Goal: Task Accomplishment & Management: Complete application form

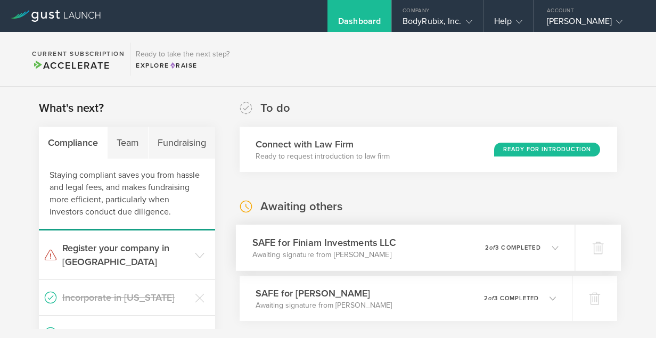
click at [375, 242] on h3 "SAFE for Finiam Investments LLC" at bounding box center [323, 242] width 143 height 14
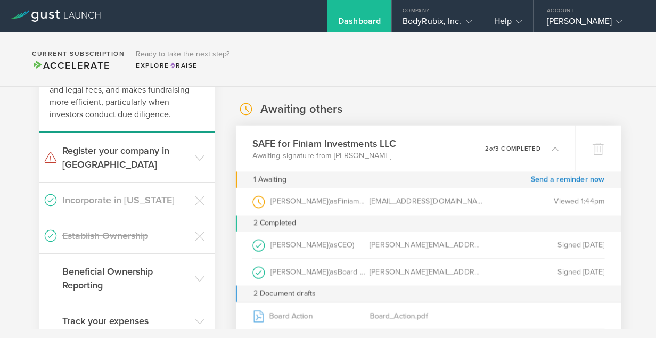
scroll to position [95, 0]
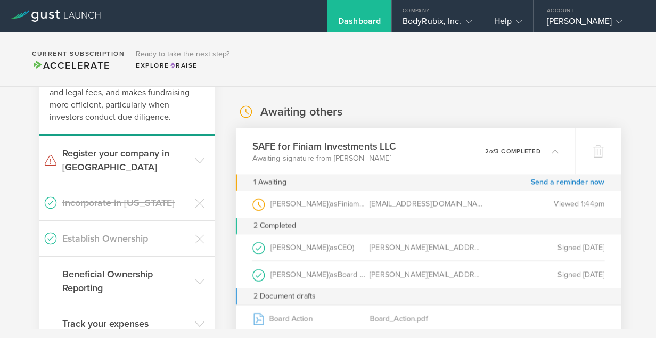
click at [552, 154] on icon at bounding box center [555, 151] width 6 height 6
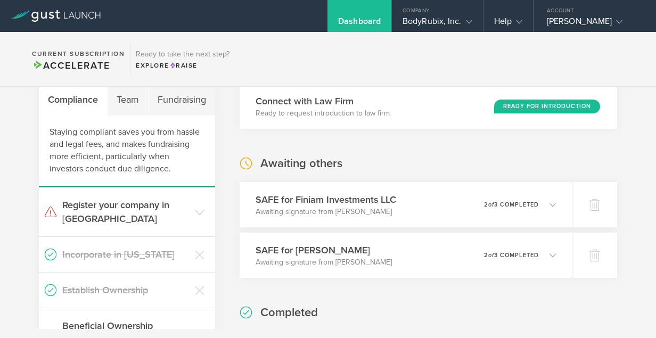
scroll to position [0, 0]
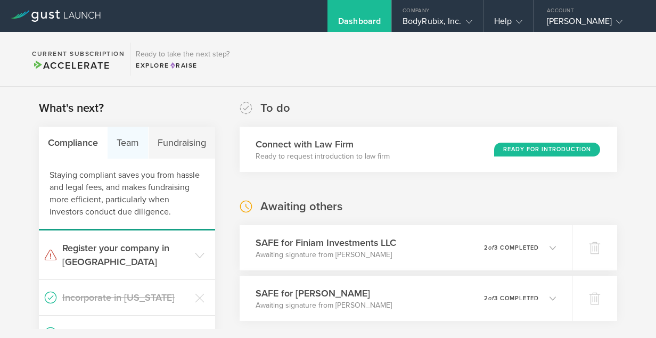
click at [126, 140] on div "Team" at bounding box center [127, 143] width 41 height 32
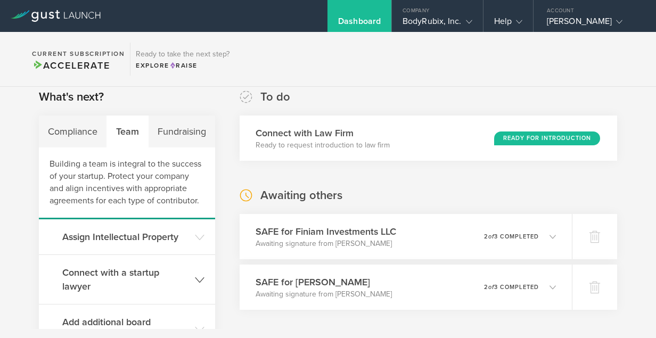
scroll to position [8, 0]
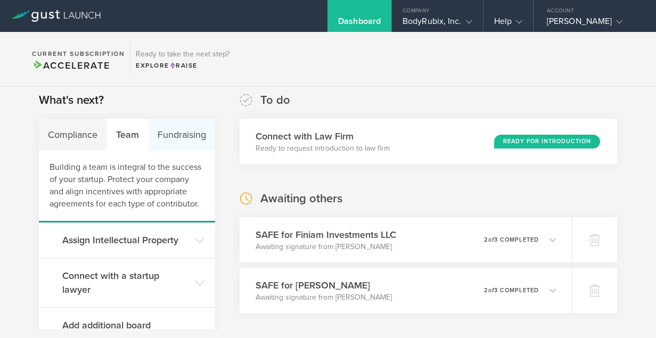
click at [169, 136] on div "Fundraising" at bounding box center [181, 135] width 67 height 32
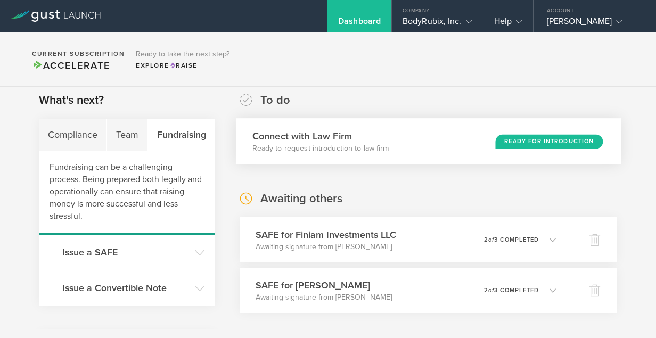
scroll to position [0, 0]
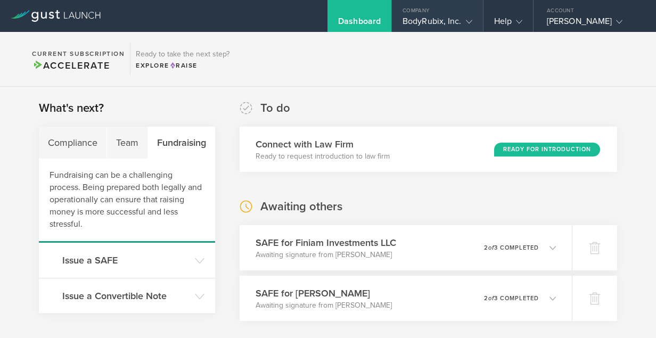
click at [467, 23] on icon at bounding box center [469, 22] width 6 height 6
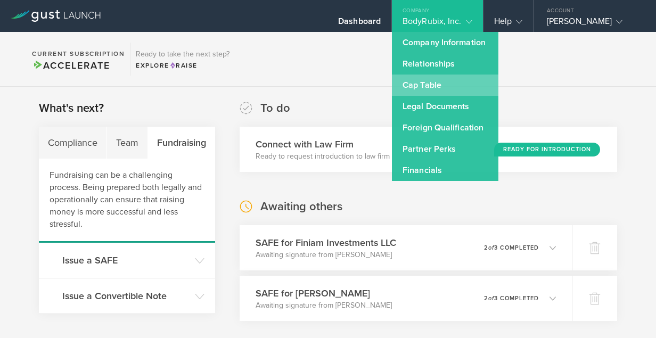
click at [446, 85] on link "Cap Table" at bounding box center [445, 84] width 106 height 21
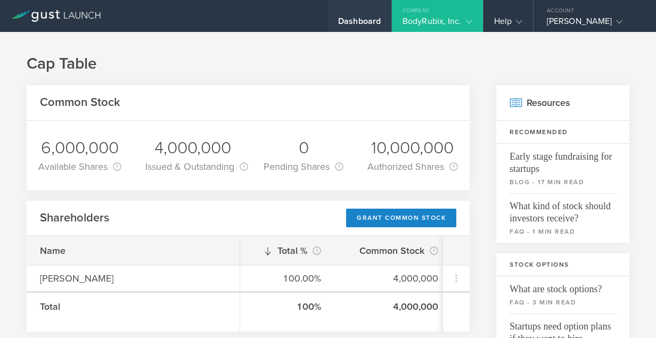
click at [374, 24] on div "Dashboard" at bounding box center [359, 24] width 43 height 16
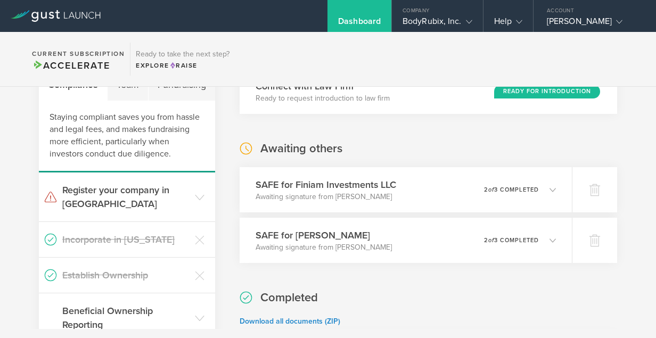
scroll to position [60, 0]
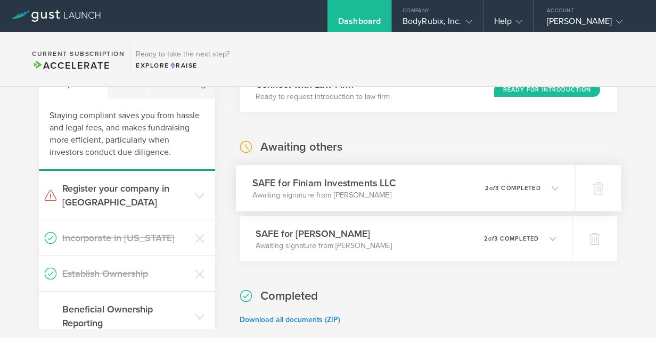
click at [552, 189] on icon at bounding box center [555, 188] width 6 height 6
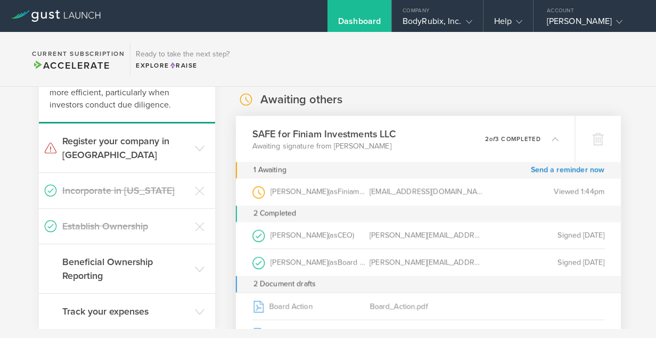
scroll to position [107, 0]
click at [552, 140] on icon at bounding box center [555, 138] width 6 height 6
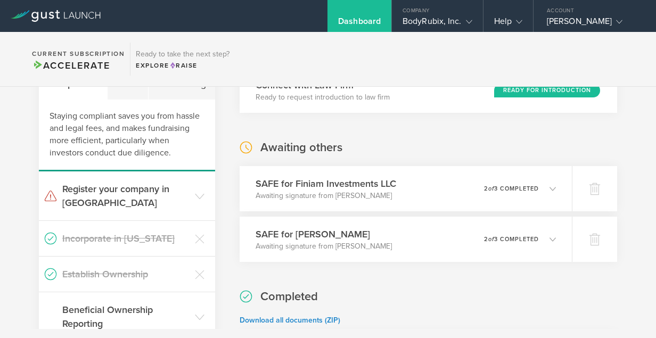
scroll to position [61, 0]
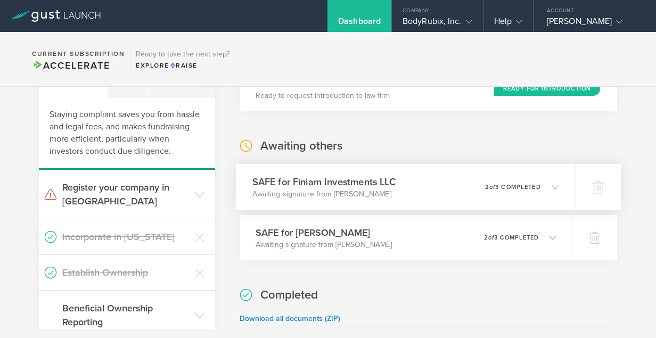
click at [358, 185] on h3 "SAFE for Finiam Investments LLC" at bounding box center [323, 182] width 143 height 14
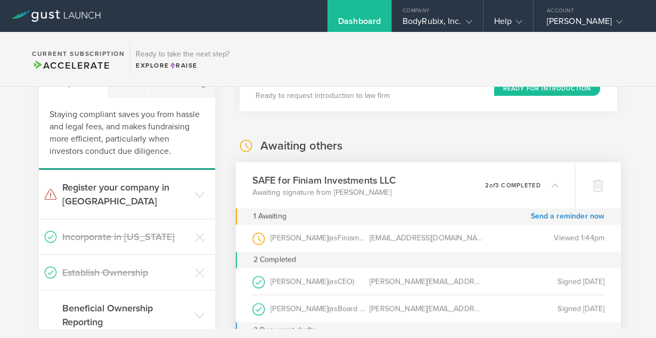
click at [358, 185] on h3 "SAFE for Finiam Investments LLC" at bounding box center [323, 180] width 143 height 14
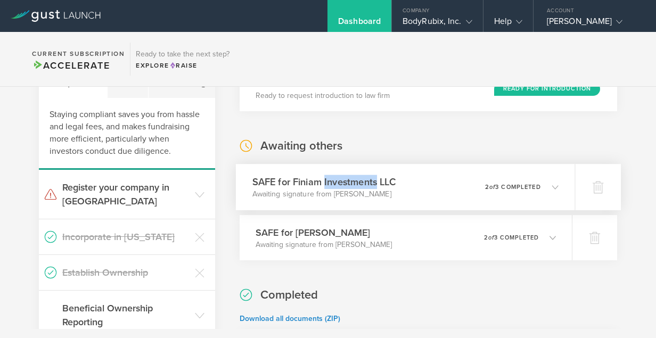
click at [358, 185] on h3 "SAFE for Finiam Investments LLC" at bounding box center [323, 182] width 143 height 14
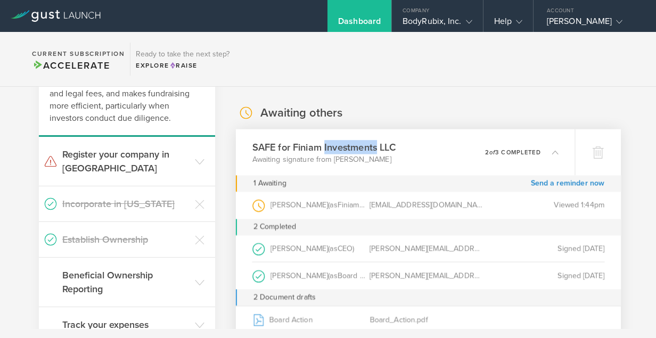
scroll to position [88, 0]
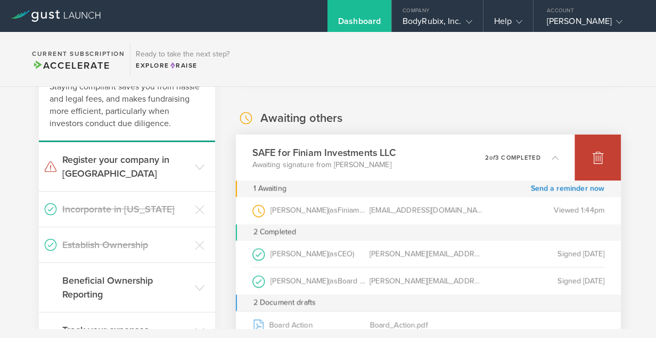
click at [594, 156] on icon at bounding box center [597, 157] width 13 height 13
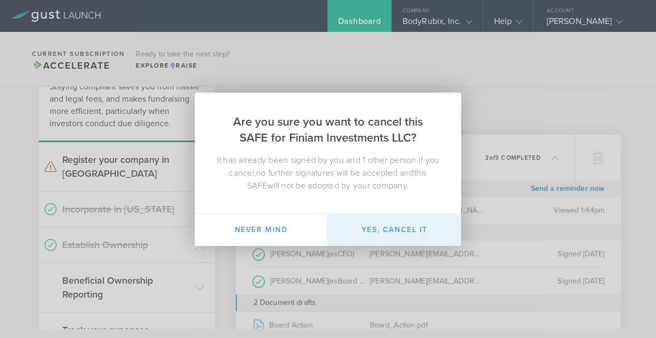
click at [392, 230] on button "Yes, cancel it" at bounding box center [394, 230] width 133 height 32
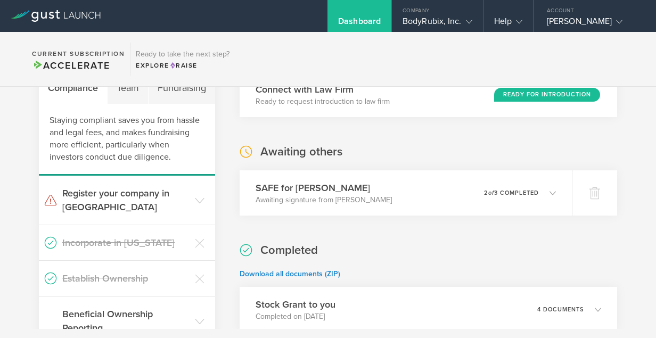
scroll to position [39, 0]
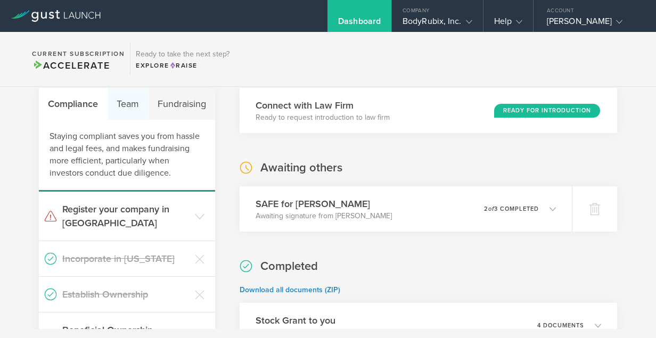
click at [125, 108] on div "Team" at bounding box center [127, 104] width 41 height 32
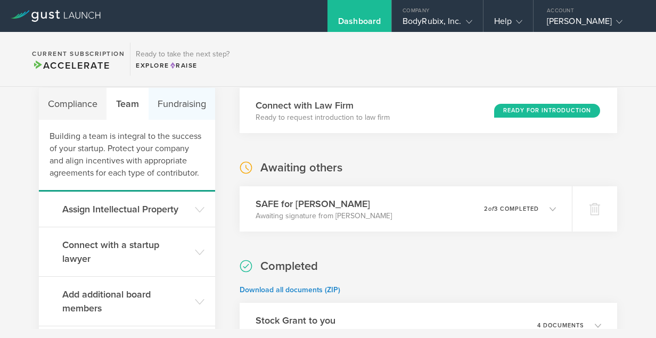
click at [168, 104] on div "Fundraising" at bounding box center [181, 104] width 67 height 32
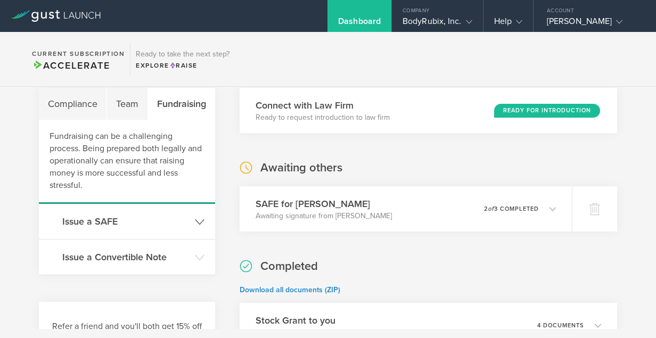
click at [196, 221] on icon at bounding box center [200, 222] width 10 height 10
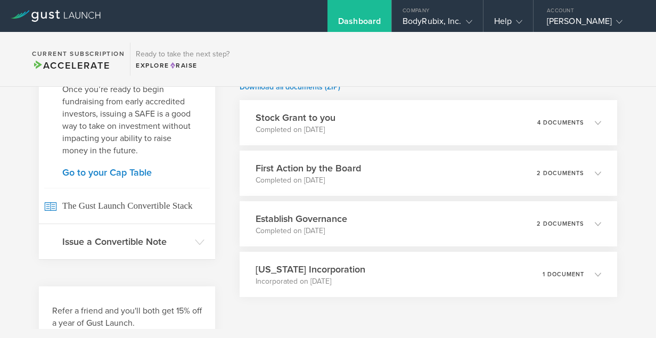
scroll to position [239, 0]
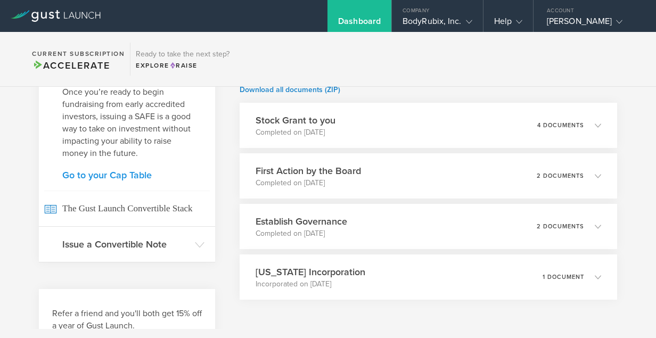
click at [124, 176] on link "Go to your Cap Table" at bounding box center [126, 175] width 129 height 10
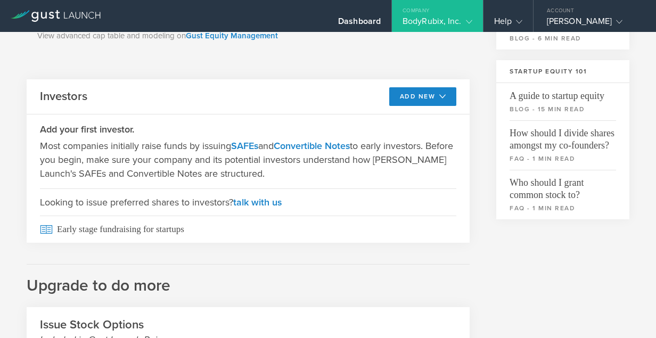
scroll to position [321, 0]
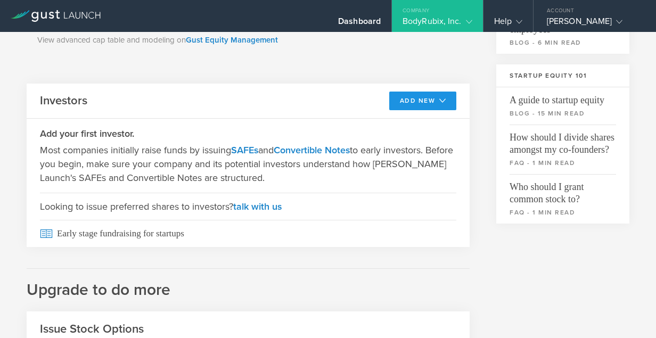
click at [421, 97] on button "Add New" at bounding box center [423, 101] width 68 height 19
click at [393, 123] on li "SAFE" at bounding box center [413, 124] width 77 height 21
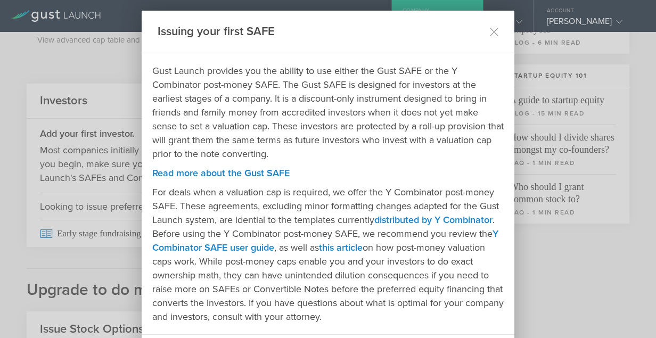
scroll to position [55, 0]
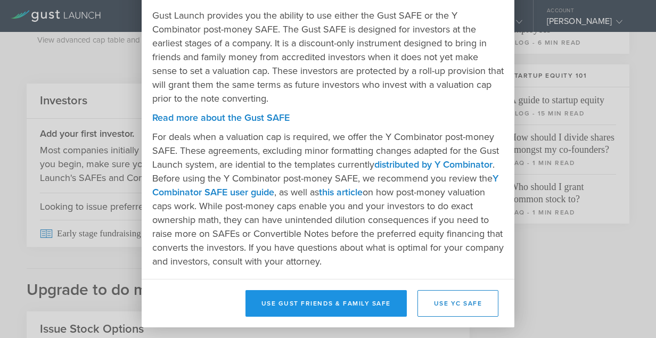
click at [352, 309] on button "Use Gust Friends & Family SAFE" at bounding box center [325, 303] width 161 height 27
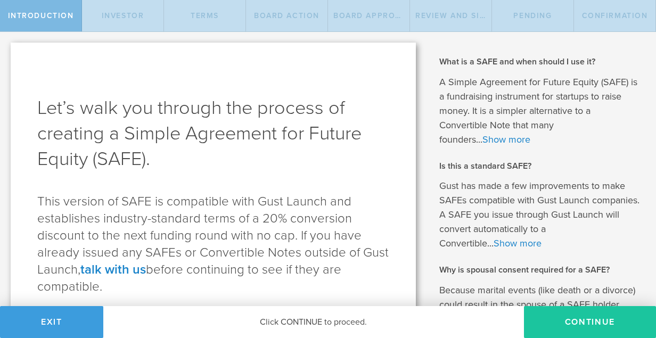
click at [563, 322] on button "Continue" at bounding box center [590, 322] width 132 height 32
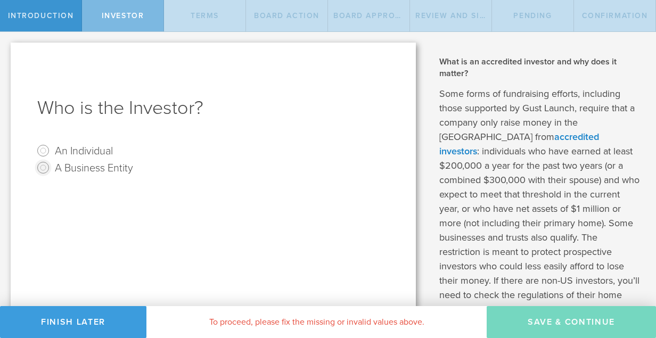
click at [46, 166] on input "A Business Entity" at bounding box center [43, 167] width 17 height 17
radio input "true"
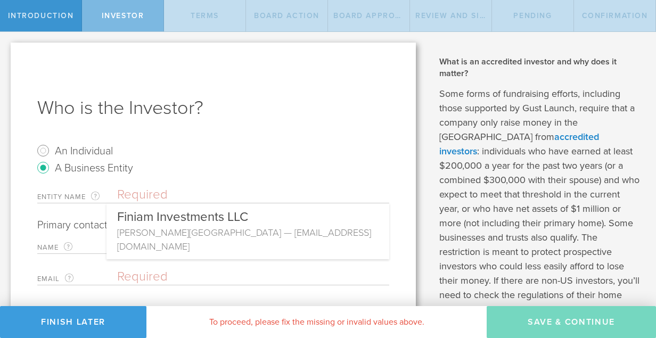
click at [162, 195] on input "text" at bounding box center [253, 195] width 272 height 16
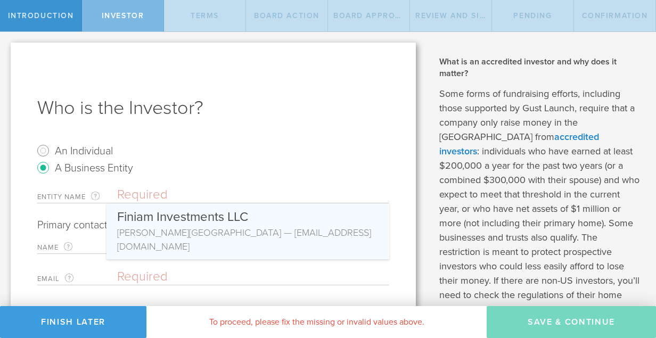
click at [158, 219] on div "Finiam Investments LLC" at bounding box center [247, 214] width 261 height 22
type input "Finiam Investments LLC"
type input "[PERSON_NAME]"
type input "[EMAIL_ADDRESS][DOMAIN_NAME]"
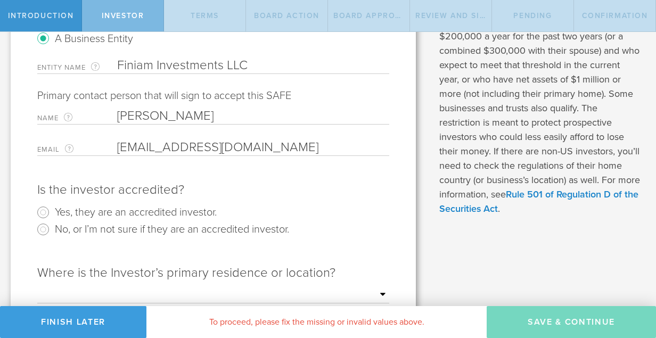
scroll to position [128, 0]
click at [44, 211] on input "Yes, they are an accredited investor." at bounding box center [43, 213] width 17 height 17
radio input "true"
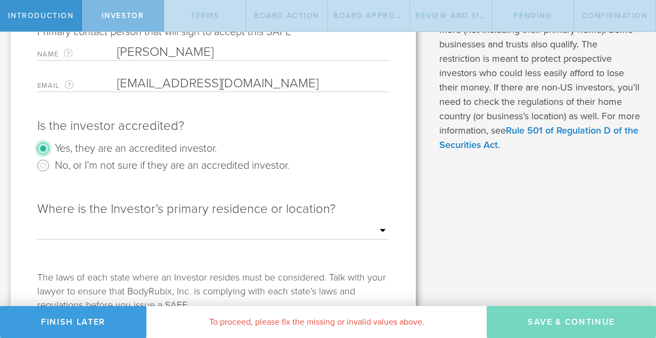
scroll to position [196, 0]
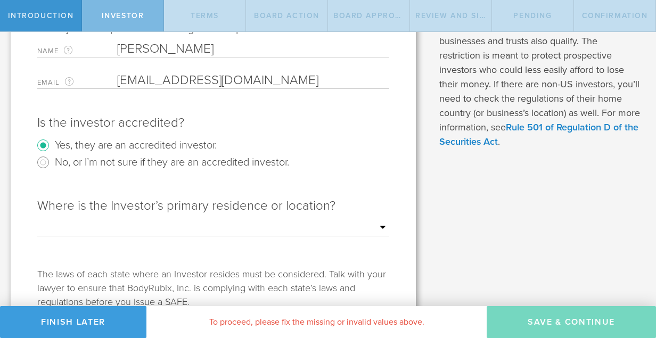
click at [327, 227] on select "Outside of the US Alabama Alaska Arizona Arkansas California Colorado Connectic…" at bounding box center [213, 228] width 352 height 16
select select "string:WY"
click at [37, 220] on select "Outside of the US Alabama Alaska Arizona Arkansas California Colorado Connectic…" at bounding box center [213, 228] width 352 height 16
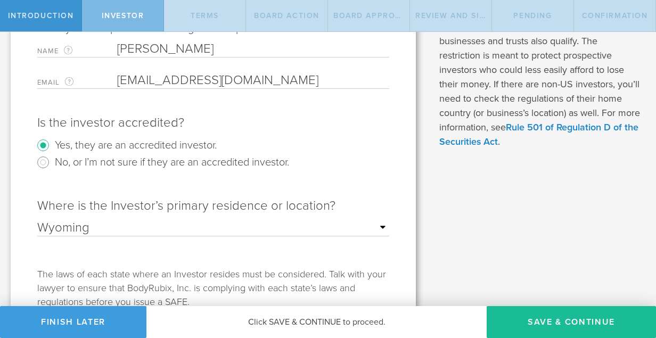
click at [251, 246] on div "Where is the Investor’s primary residence or location? Outside of the US Alabam…" at bounding box center [213, 227] width 352 height 80
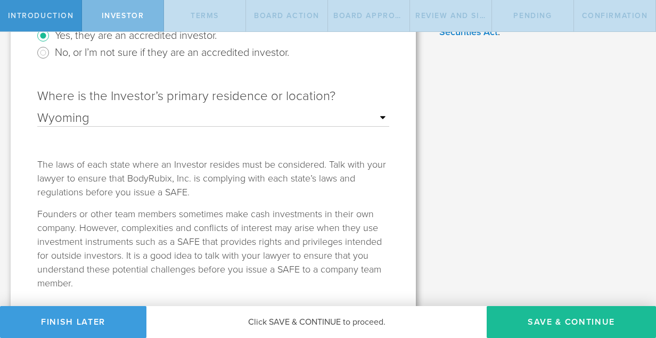
scroll to position [338, 0]
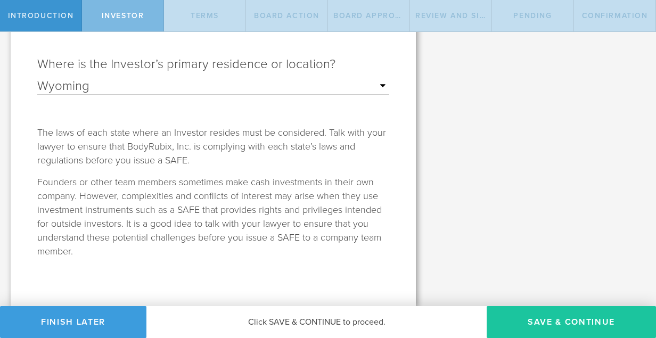
click at [515, 321] on button "Save & Continue" at bounding box center [570, 322] width 169 height 32
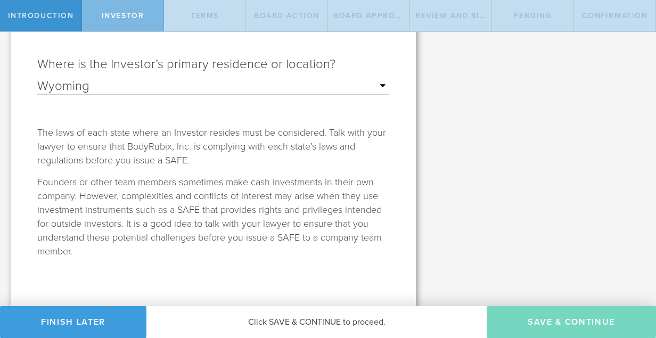
scroll to position [0, 0]
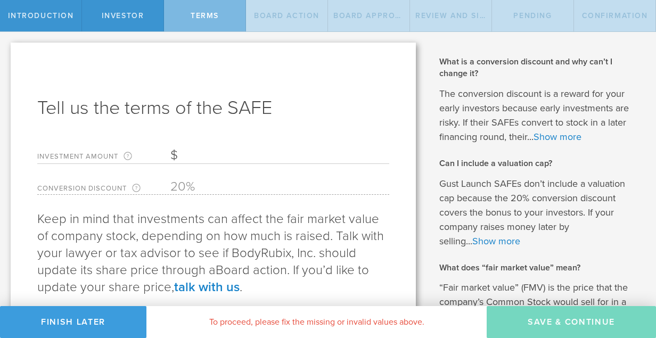
click at [235, 156] on input "Investment Amount The amount (in USD) that this investor is paying for the SAFE." at bounding box center [279, 155] width 219 height 16
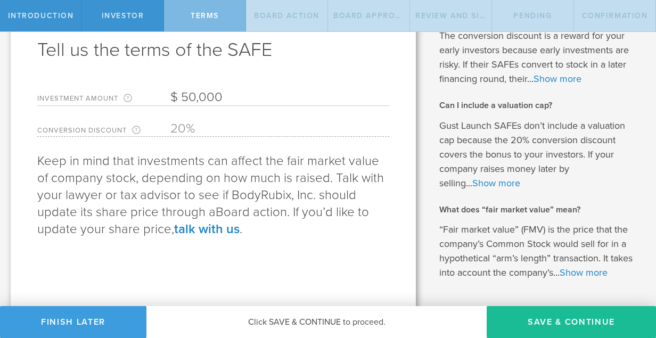
scroll to position [95, 0]
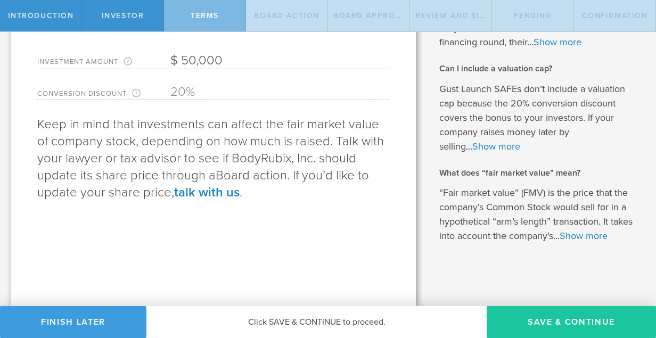
type input "50,000"
click at [551, 321] on button "Save & Continue" at bounding box center [570, 322] width 169 height 32
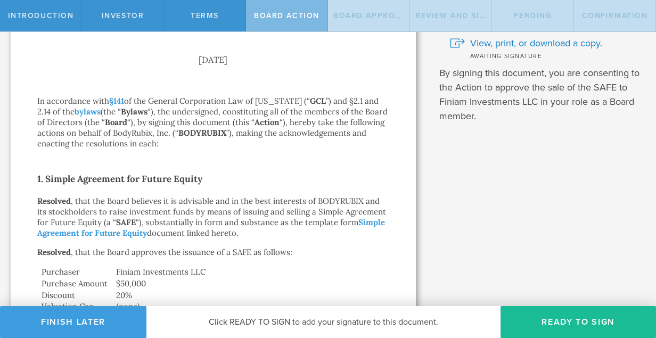
scroll to position [392, 0]
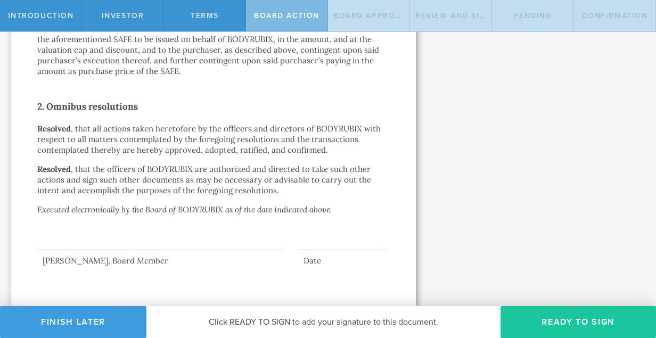
click at [554, 318] on button "Ready to Sign" at bounding box center [577, 322] width 155 height 32
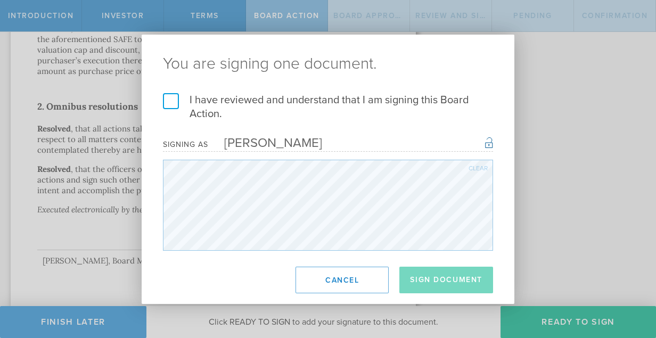
click at [176, 103] on label "I have reviewed and understand that I am signing this Board Action." at bounding box center [328, 107] width 330 height 28
click at [0, 0] on input "I have reviewed and understand that I am signing this Board Action." at bounding box center [0, 0] width 0 height 0
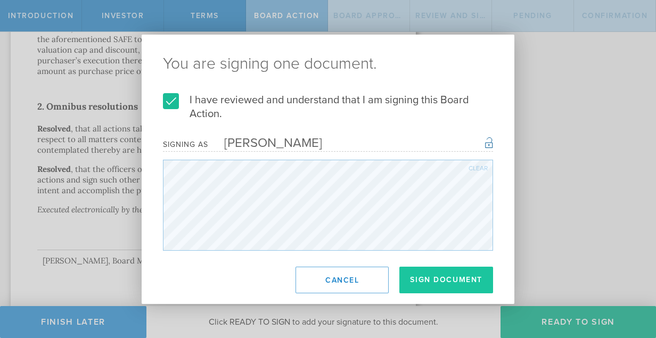
click at [459, 281] on button "Sign Document" at bounding box center [446, 280] width 94 height 27
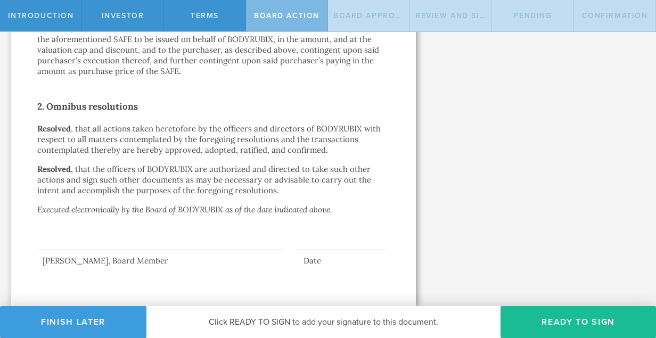
scroll to position [0, 0]
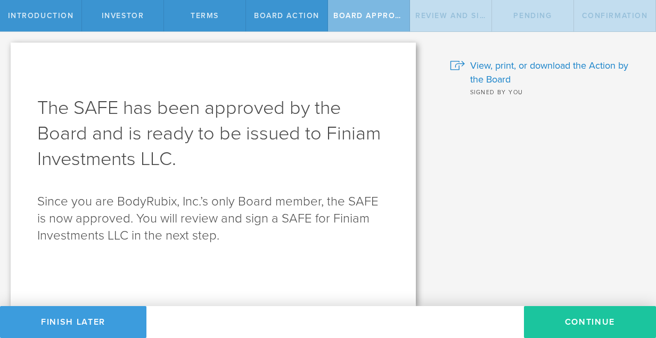
click at [571, 322] on button "Continue" at bounding box center [590, 322] width 132 height 32
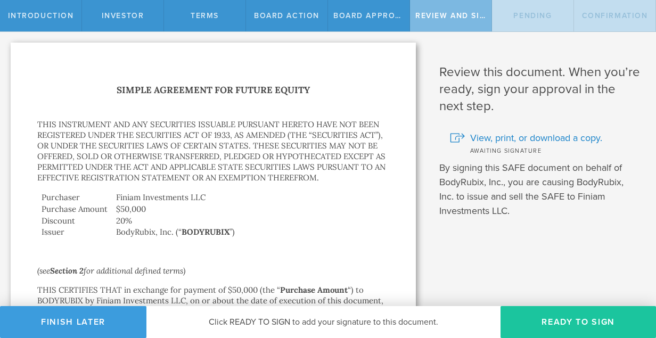
click at [558, 322] on button "Ready to Sign" at bounding box center [577, 322] width 155 height 32
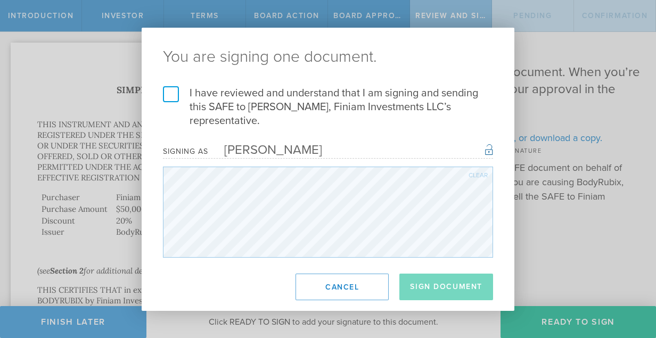
click at [169, 91] on label "I have reviewed and understand that I am signing and sending this SAFE to Bernt…" at bounding box center [328, 107] width 330 height 42
click at [0, 0] on input "I have reviewed and understand that I am signing and sending this SAFE to Bernt…" at bounding box center [0, 0] width 0 height 0
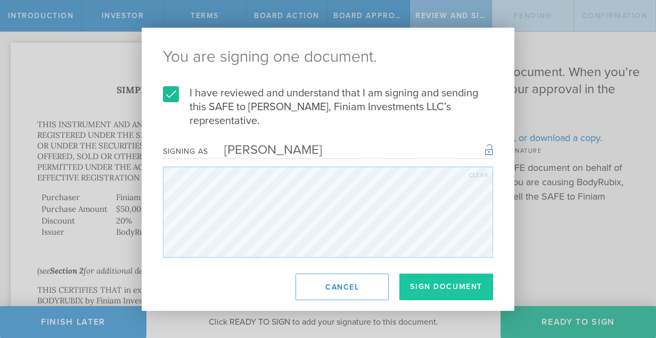
click at [460, 282] on button "Sign Document" at bounding box center [446, 286] width 94 height 27
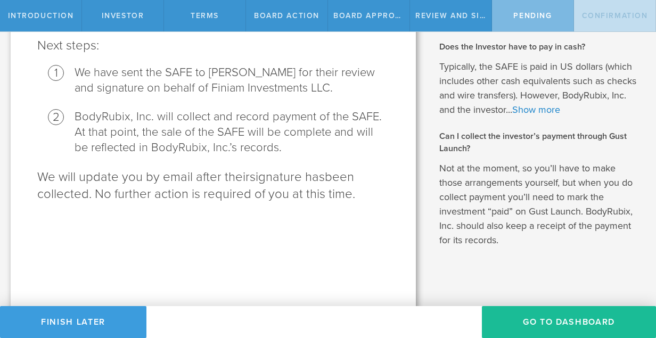
scroll to position [109, 0]
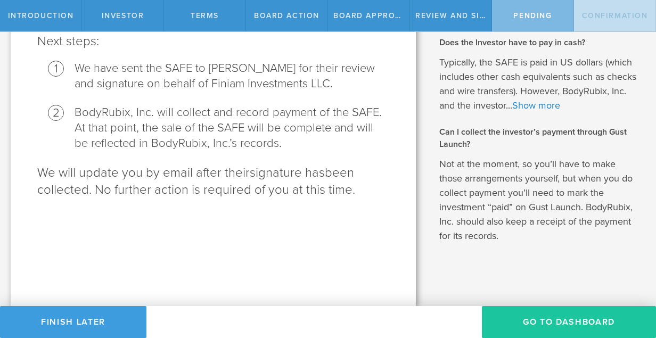
click at [515, 326] on button "Go To Dashboard" at bounding box center [569, 322] width 174 height 32
